Goal: Information Seeking & Learning: Learn about a topic

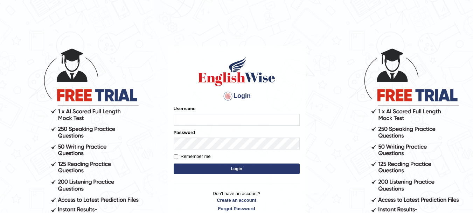
click at [199, 117] on input "Username" at bounding box center [237, 119] width 126 height 12
type input "MudassarS"
click at [203, 121] on input "Username" at bounding box center [237, 119] width 126 height 12
type input "MudassarS"
click at [181, 159] on label "Remember me" at bounding box center [192, 156] width 37 height 7
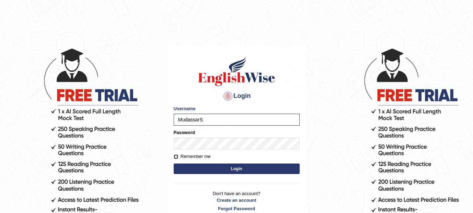
click at [178, 159] on input "Remember me" at bounding box center [176, 156] width 5 height 5
checkbox input "true"
click at [207, 168] on button "Login" at bounding box center [237, 168] width 126 height 11
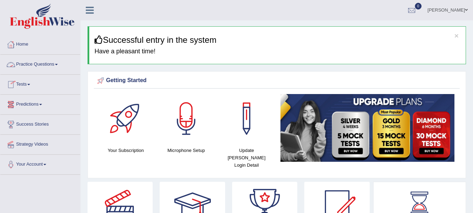
click at [53, 65] on link "Practice Questions" at bounding box center [40, 64] width 80 height 18
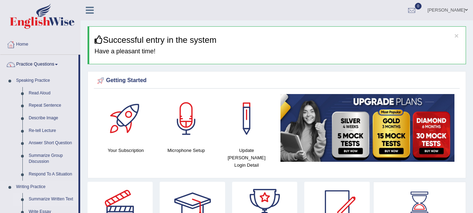
click at [50, 200] on link "Summarize Written Text" at bounding box center [52, 199] width 53 height 13
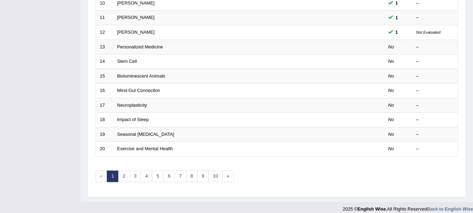
scroll to position [251, 0]
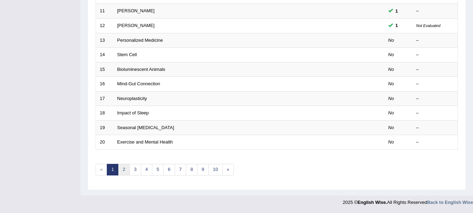
click at [123, 165] on link "2" at bounding box center [124, 169] width 12 height 12
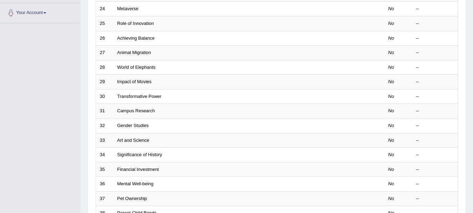
scroll to position [195, 0]
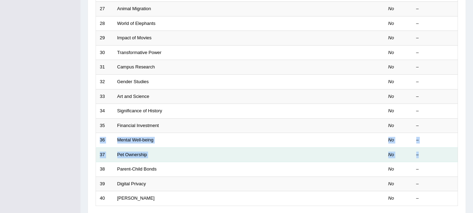
drag, startPoint x: 450, startPoint y: 123, endPoint x: 452, endPoint y: 157, distance: 34.4
click at [452, 157] on tbody "21 Green Spaces No – 22 Power of Mindfulness No – 23 World of Microbiomes No – …" at bounding box center [277, 59] width 362 height 291
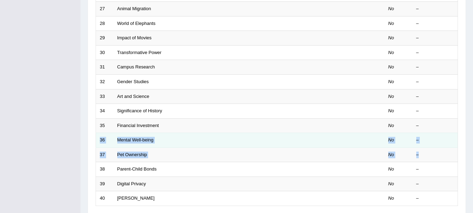
click at [447, 136] on td "–" at bounding box center [435, 140] width 46 height 15
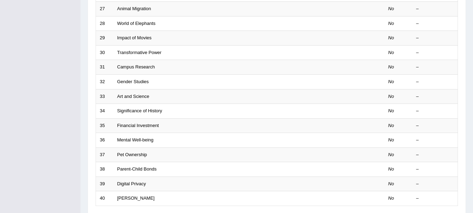
scroll to position [251, 0]
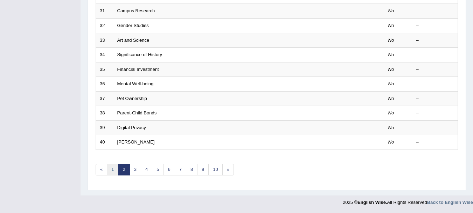
click at [112, 168] on link "1" at bounding box center [113, 169] width 12 height 12
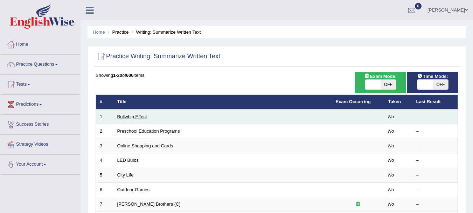
click at [129, 119] on link "Bullwhip Effect" at bounding box center [132, 116] width 30 height 5
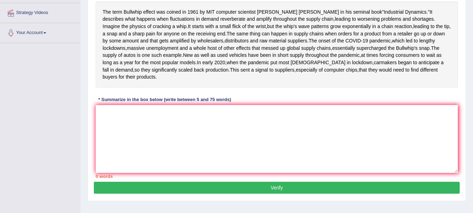
scroll to position [130, 0]
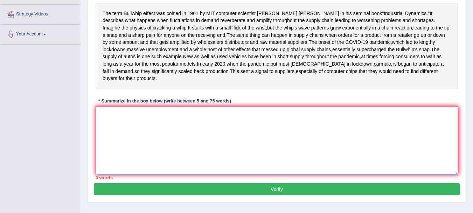
click at [165, 158] on textarea at bounding box center [277, 140] width 362 height 68
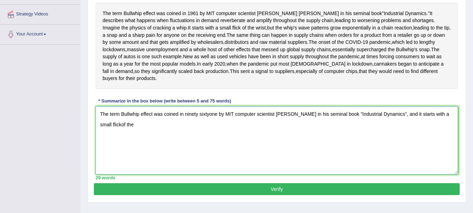
click at [108, 161] on textarea "The term Bullwhip effect was coined in ninety sixtyone by MIT computer scientis…" at bounding box center [277, 140] width 362 height 68
click at [130, 157] on textarea "The term Bullwhip effect was coined in ninety sixtyone by MIT computer scientis…" at bounding box center [277, 140] width 362 height 68
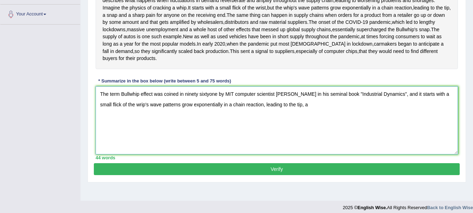
scroll to position [151, 0]
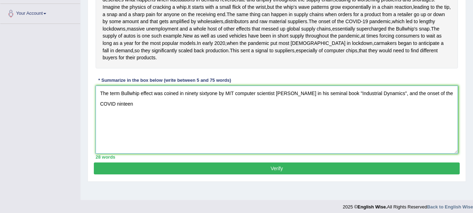
click at [122, 139] on textarea "The term Bullwhip effect was coined in ninety sixtyone by MIT computer scientis…" at bounding box center [277, 119] width 362 height 68
click at [124, 140] on textarea "The term Bullwhip effect was coined in ninety sixtyone by MIT computer scientis…" at bounding box center [277, 119] width 362 height 68
click at [173, 153] on textarea "The term Bullwhip effect was coined in ninety sixtyone by MIT computer scientis…" at bounding box center [277, 119] width 362 height 68
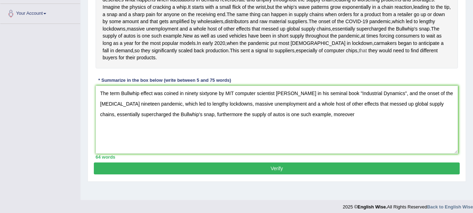
click at [359, 54] on span "that" at bounding box center [363, 50] width 8 height 7
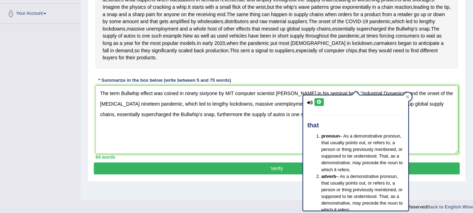
click at [423, 68] on div "The term Bullwhip effect was coined in 1961 by MIT computer scientist Jay Forre…" at bounding box center [277, 25] width 362 height 86
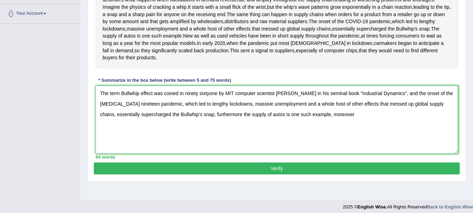
click at [339, 151] on textarea "The term Bullwhip effect was coined in ninety sixtyone by MIT computer scientis…" at bounding box center [277, 119] width 362 height 68
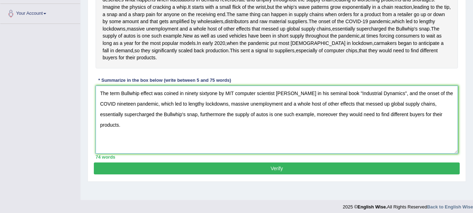
click at [337, 151] on textarea "The term Bullwhip effect was coined in ninety sixtyone by MIT computer scientis…" at bounding box center [277, 119] width 362 height 68
click at [225, 149] on textarea "The term Bullwhip effect was coined in ninety sixtyone by MIT computer scientis…" at bounding box center [277, 119] width 362 height 68
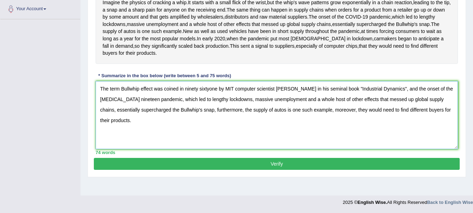
scroll to position [179, 0]
type textarea "The term Bullwhip effect was coined in ninety sixtyone by MIT computer scientis…"
click at [329, 169] on button "Verify" at bounding box center [277, 164] width 366 height 12
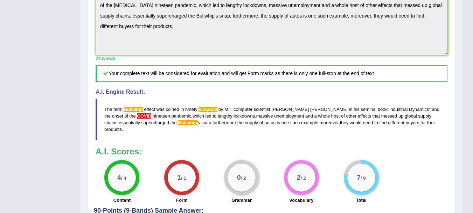
scroll to position [238, 0]
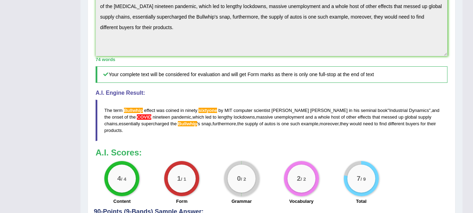
click at [212, 113] on span "sixtyone" at bounding box center [208, 109] width 19 height 5
click at [209, 141] on blockquote "The term Bullwhip effect was coined in ninety sixtyone by MIT computer scientis…" at bounding box center [272, 119] width 352 height 41
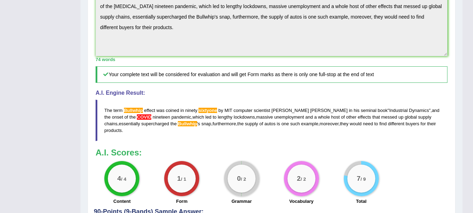
click at [209, 141] on blockquote "The term Bullwhip effect was coined in ninety sixtyone by MIT computer scientis…" at bounding box center [272, 119] width 352 height 41
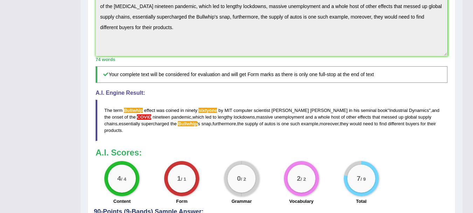
click at [209, 113] on span "sixtyone" at bounding box center [208, 109] width 19 height 5
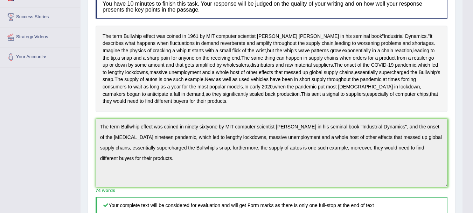
scroll to position [0, 0]
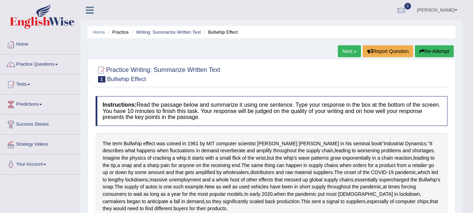
click at [343, 52] on link "Next »" at bounding box center [349, 51] width 23 height 12
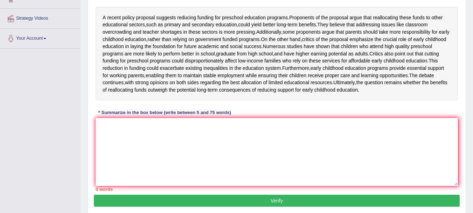
scroll to position [127, 0]
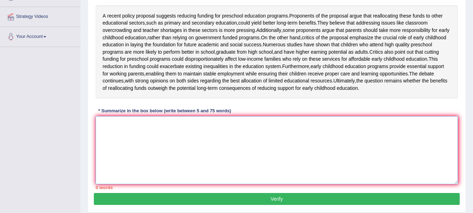
click at [152, 147] on textarea at bounding box center [277, 150] width 362 height 68
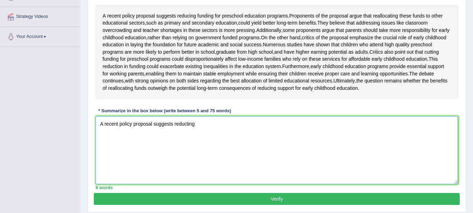
click at [188, 147] on textarea "A recent policy proposal suggests reducting" at bounding box center [277, 150] width 362 height 68
click at [195, 147] on textarea "A recent policy proposal suggests reducing" at bounding box center [277, 150] width 362 height 68
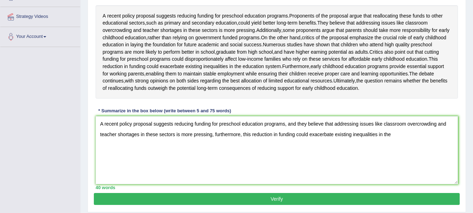
drag, startPoint x: 376, startPoint y: 76, endPoint x: 398, endPoint y: 82, distance: 22.8
click at [398, 82] on div "A recent policy proposal suggests reducing funding for preschool education prog…" at bounding box center [277, 51] width 362 height 93
click at [402, 162] on textarea "A recent policy proposal suggests reducing funding for preschool education prog…" at bounding box center [277, 150] width 362 height 68
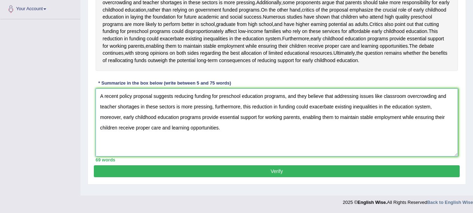
scroll to position [171, 0]
type textarea "A recent policy proposal suggests reducing funding for preschool education prog…"
click at [286, 175] on button "Verify" at bounding box center [277, 171] width 366 height 12
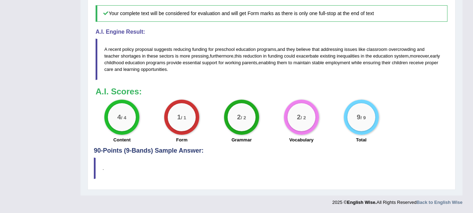
scroll to position [0, 0]
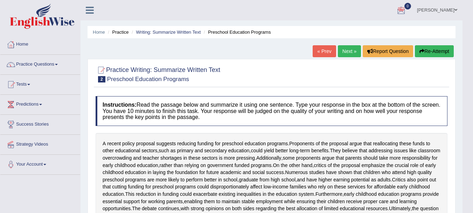
click at [344, 47] on link "Next »" at bounding box center [349, 51] width 23 height 12
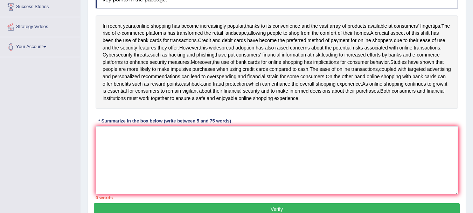
scroll to position [117, 0]
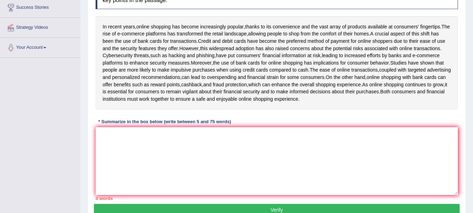
click at [132, 151] on textarea at bounding box center [277, 161] width 362 height 68
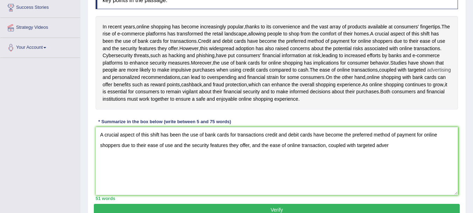
click at [427, 74] on span "advertising" at bounding box center [439, 69] width 24 height 7
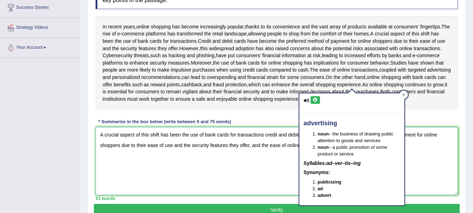
click at [269, 155] on textarea "A crucial aspect of this shift has been the use of bank cards for transactions …" at bounding box center [277, 161] width 362 height 68
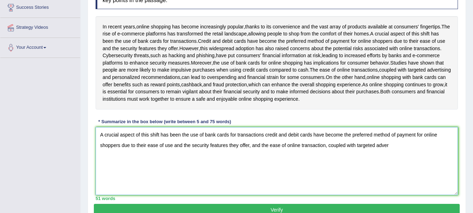
click at [392, 162] on textarea "A crucial aspect of this shift has been the use of bank cards for transactions …" at bounding box center [277, 161] width 362 height 68
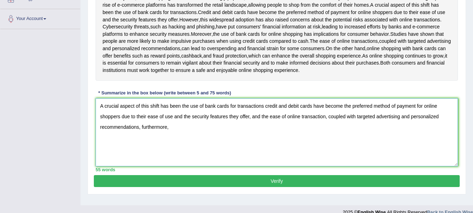
scroll to position [144, 0]
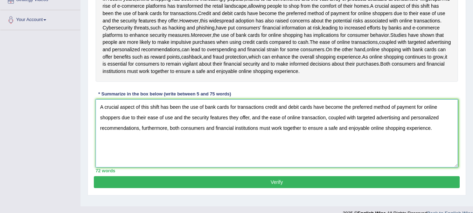
type textarea "A crucial aspect of this shift has been the use of bank cards for transactions …"
click at [329, 188] on button "Verify" at bounding box center [277, 182] width 366 height 12
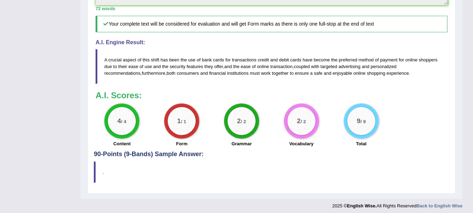
scroll to position [294, 0]
